Goal: Navigation & Orientation: Find specific page/section

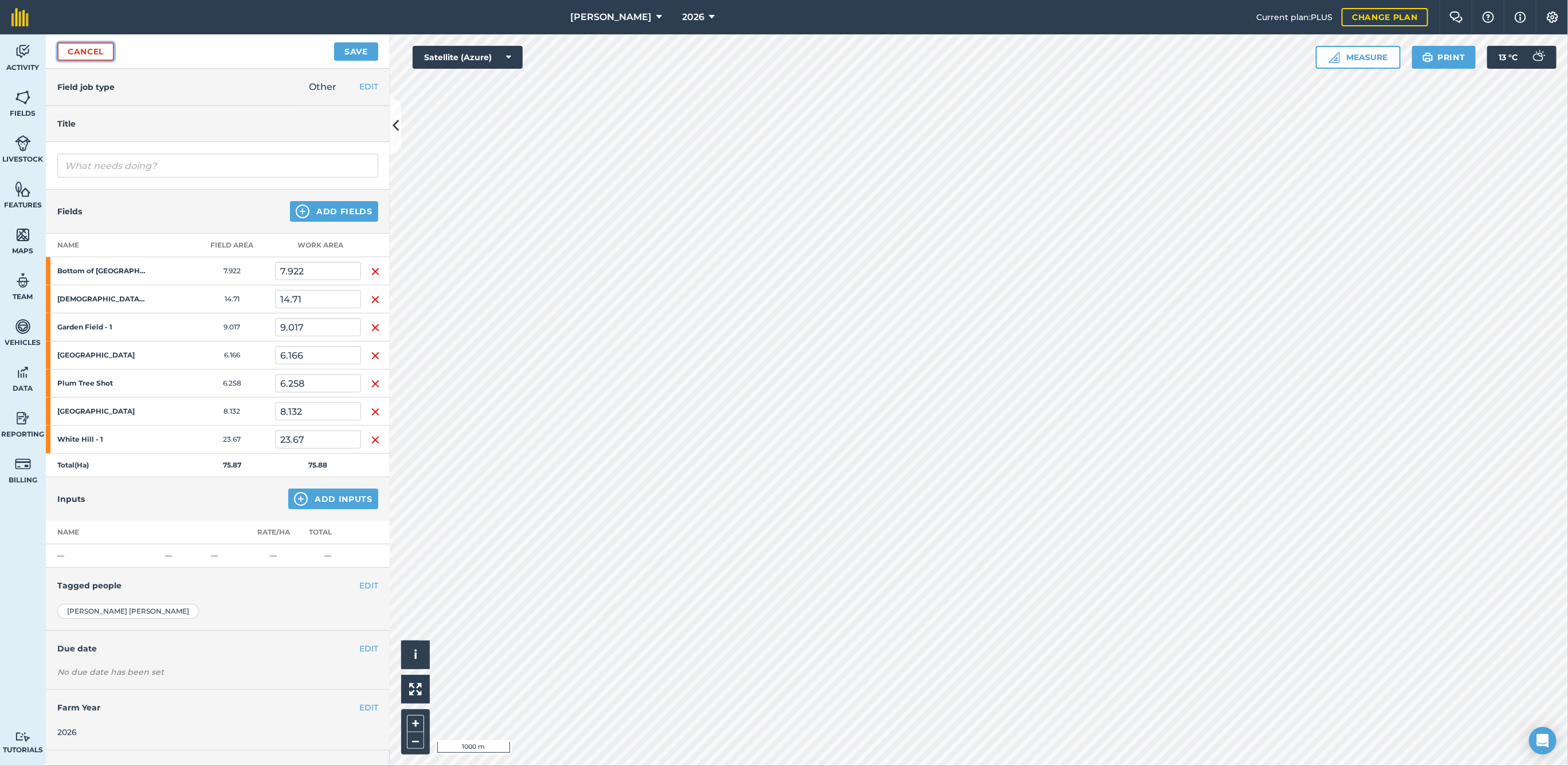
click at [71, 48] on link "Cancel" at bounding box center [85, 51] width 57 height 19
click at [100, 49] on link "Cancel" at bounding box center [85, 51] width 57 height 19
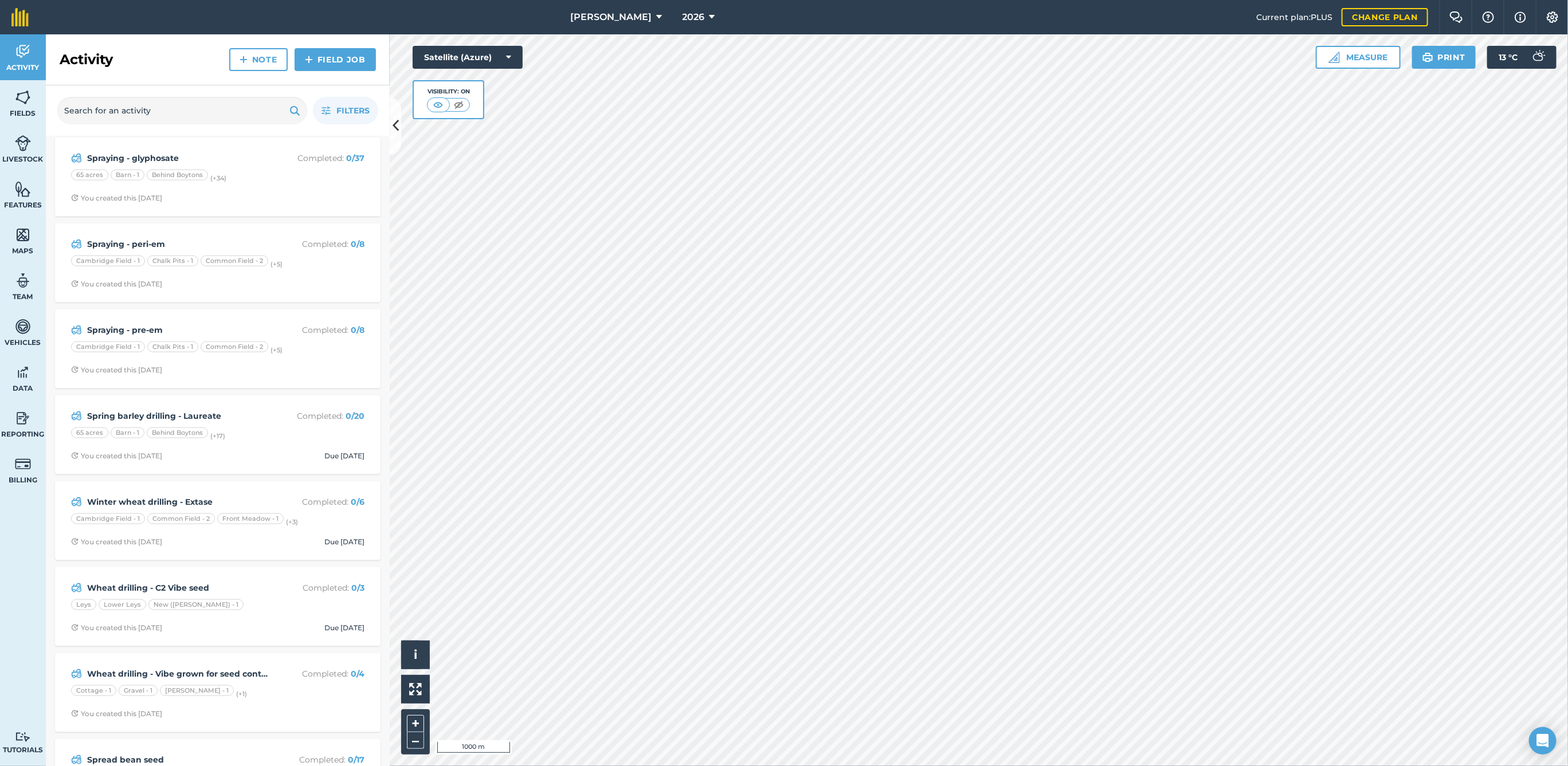
scroll to position [1091, 0]
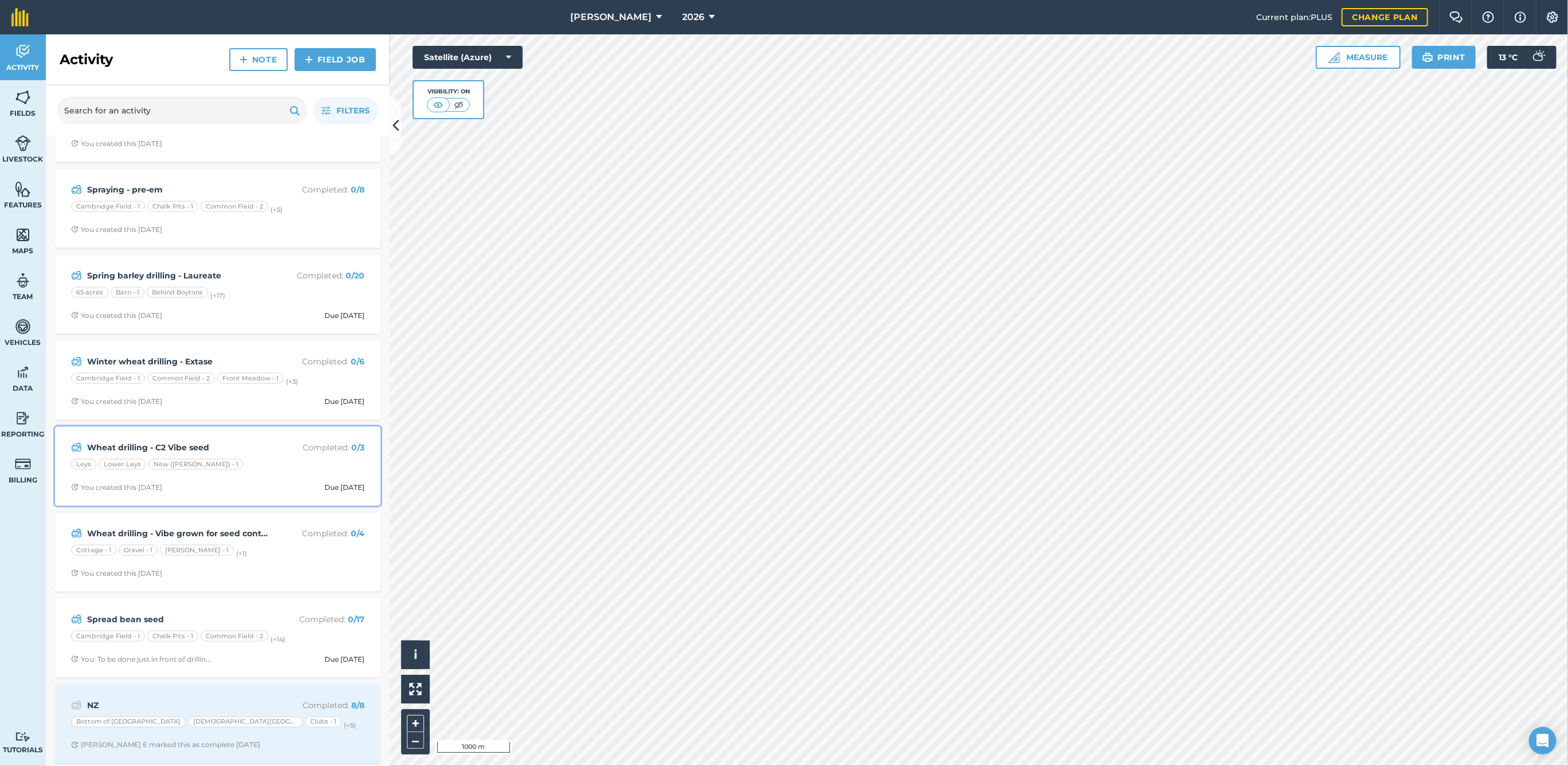
click at [254, 460] on div "Leys Lower Leys New ([PERSON_NAME]) - 1" at bounding box center [217, 467] width 294 height 15
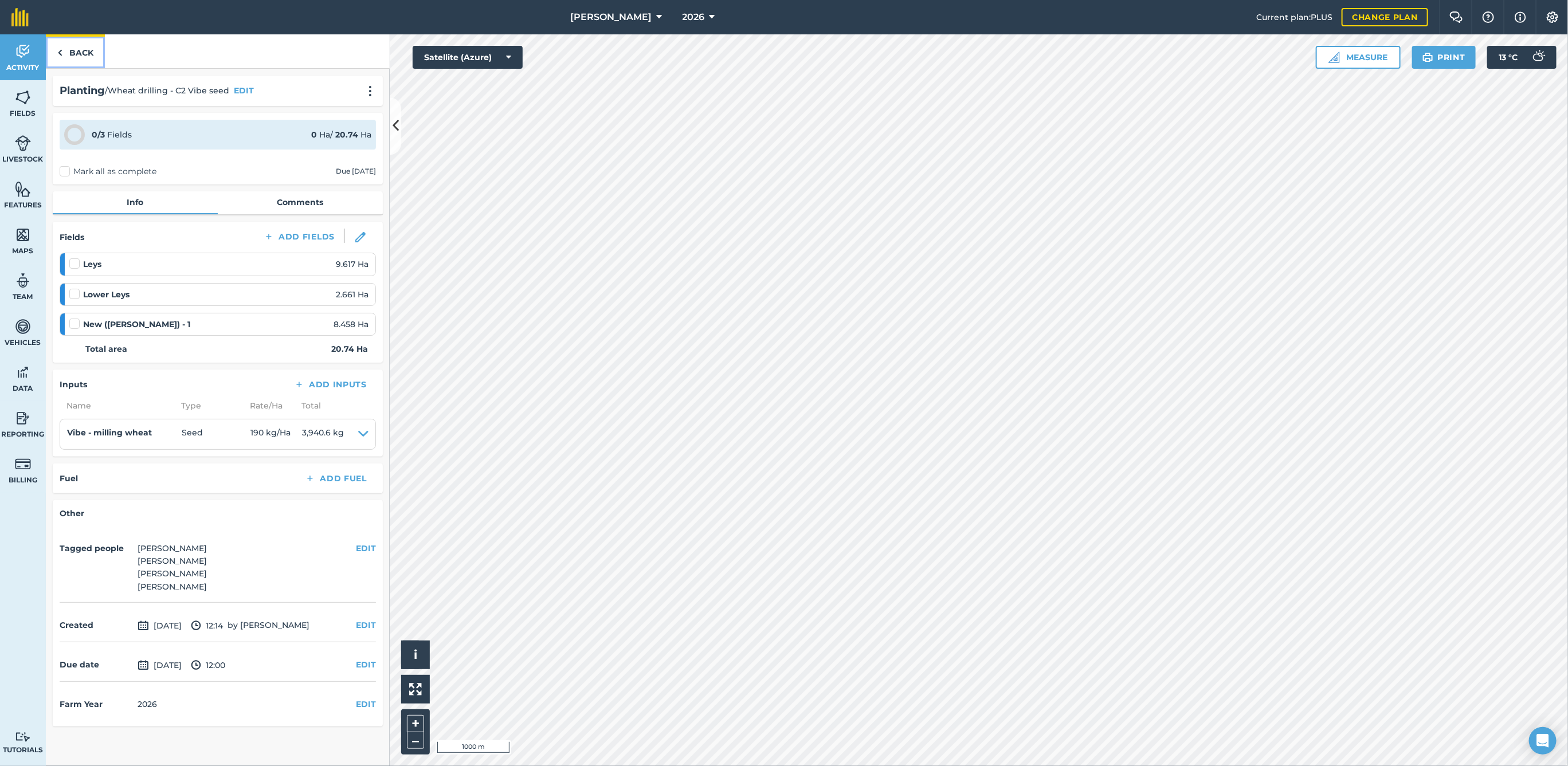
click at [78, 50] on link "Back" at bounding box center [75, 51] width 59 height 34
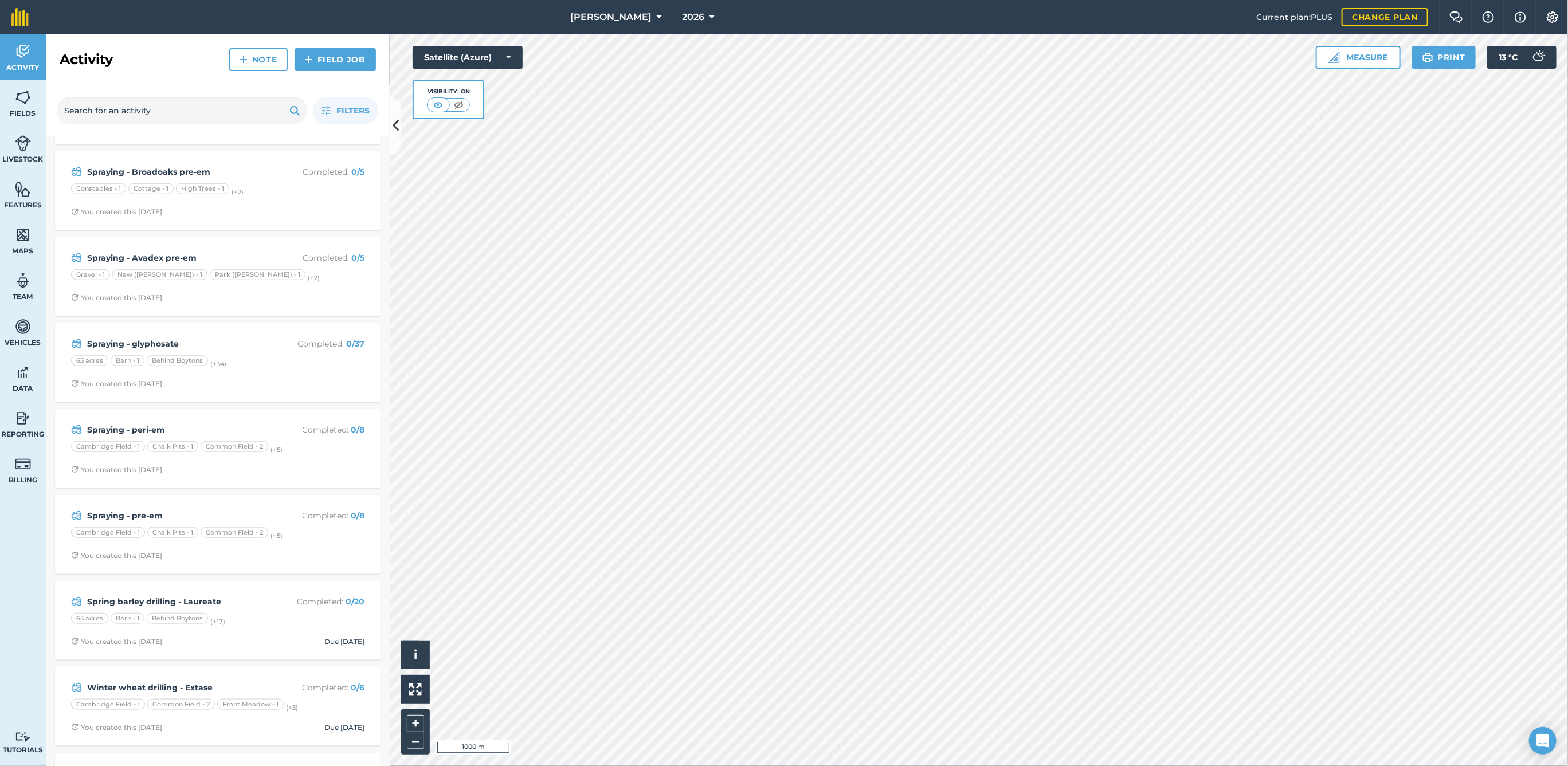
scroll to position [1091, 0]
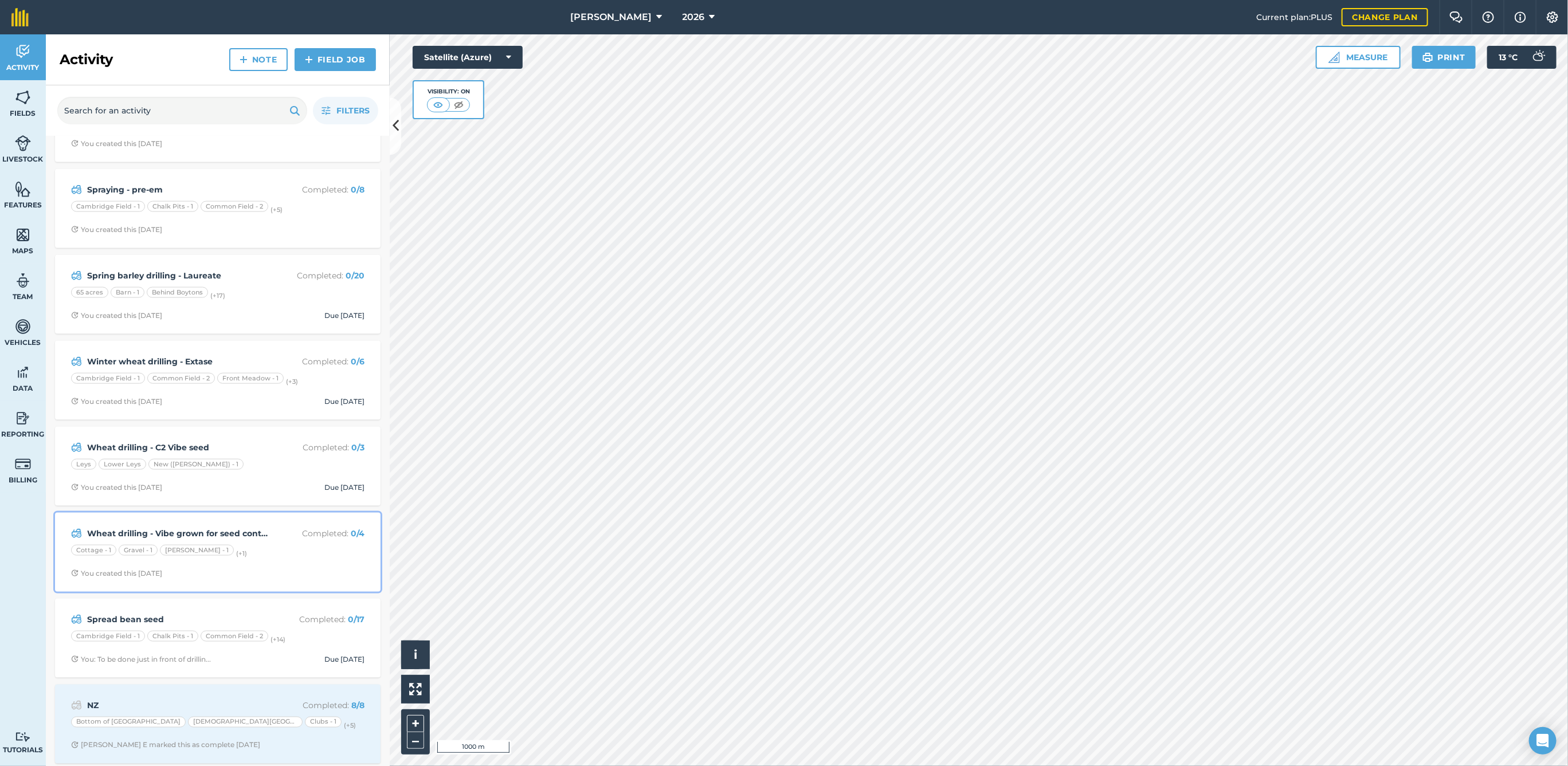
click at [243, 545] on div "Cottage - 1 Gravel - 1 [PERSON_NAME] - 1 (+ 1 )" at bounding box center [217, 553] width 294 height 15
